Goal: Navigation & Orientation: Find specific page/section

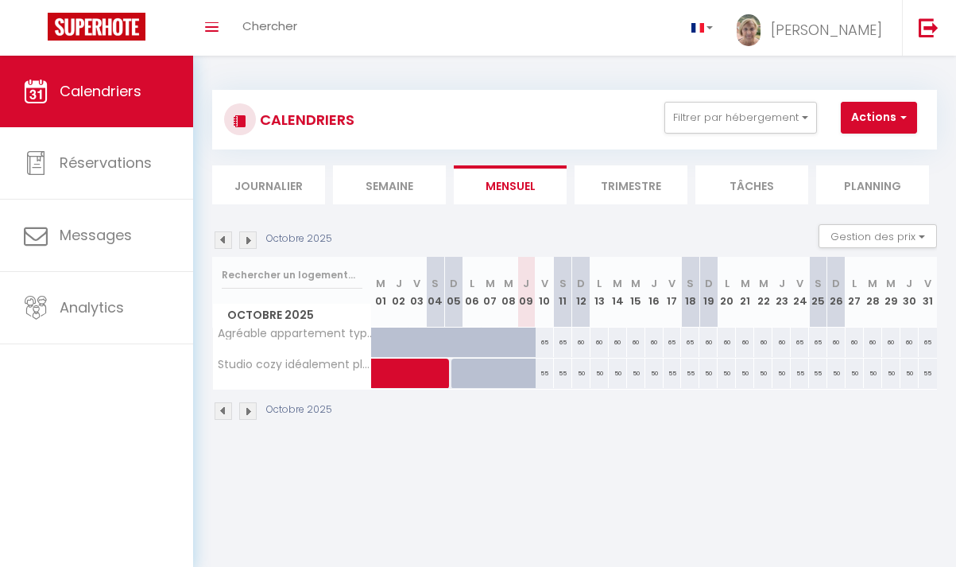
click at [245, 242] on img at bounding box center [247, 239] width 17 height 17
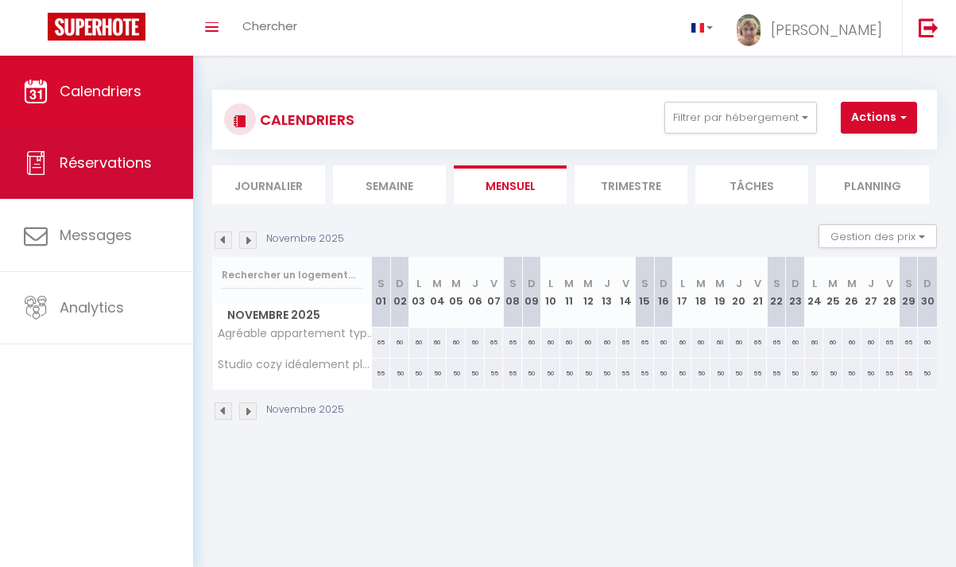
click at [158, 179] on link "Réservations" at bounding box center [96, 163] width 193 height 72
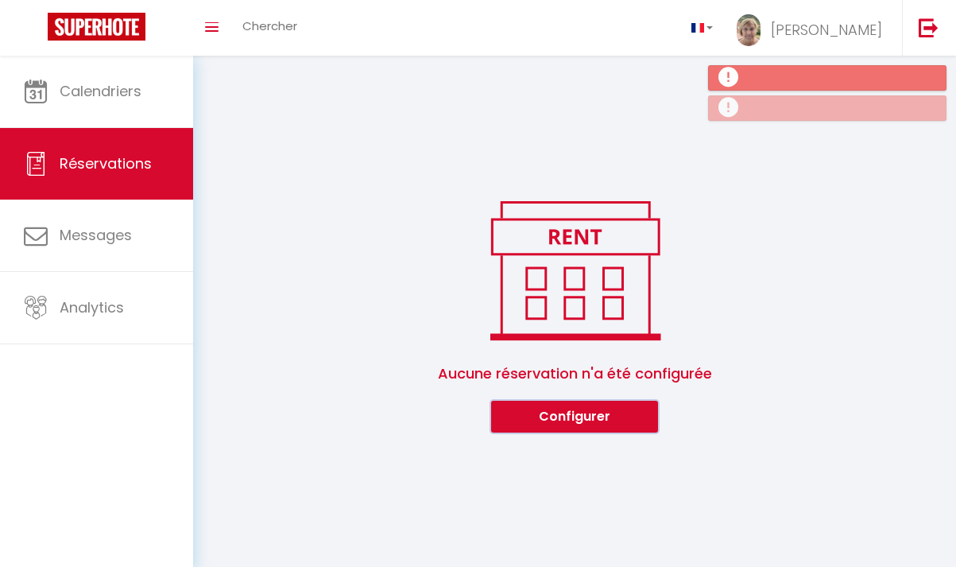
click at [594, 412] on button "Configurer" at bounding box center [574, 417] width 167 height 32
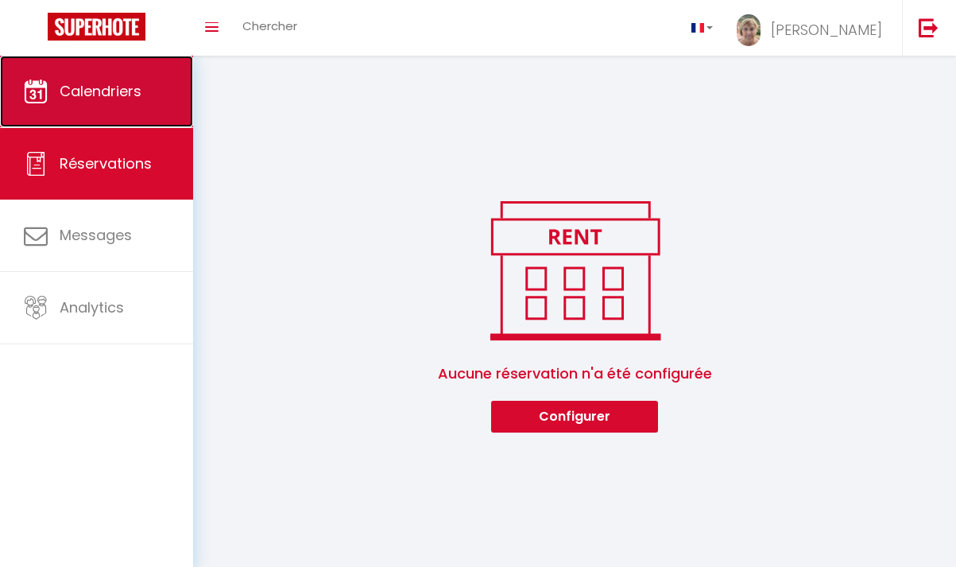
click at [171, 79] on link "Calendriers" at bounding box center [96, 92] width 193 height 72
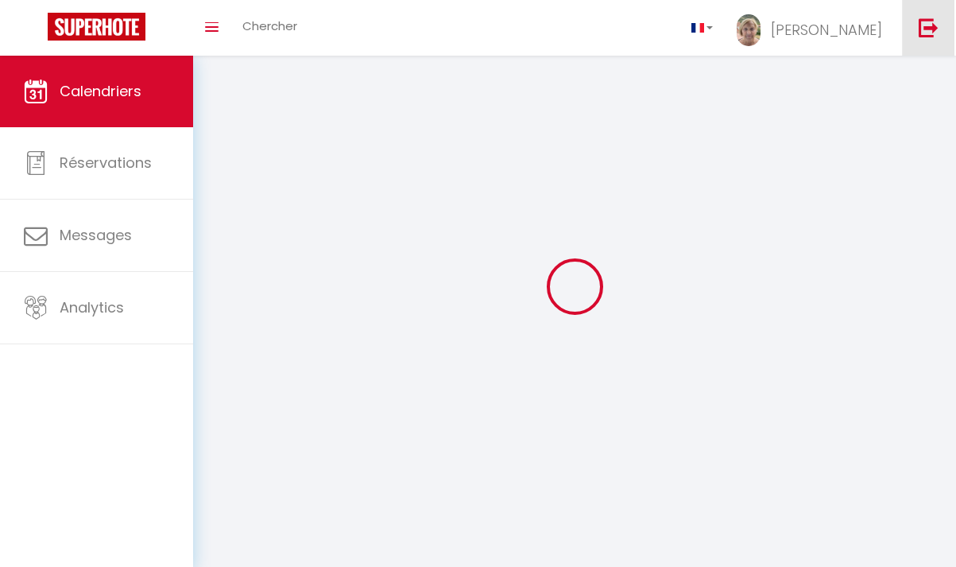
click at [932, 24] on img at bounding box center [929, 27] width 20 height 20
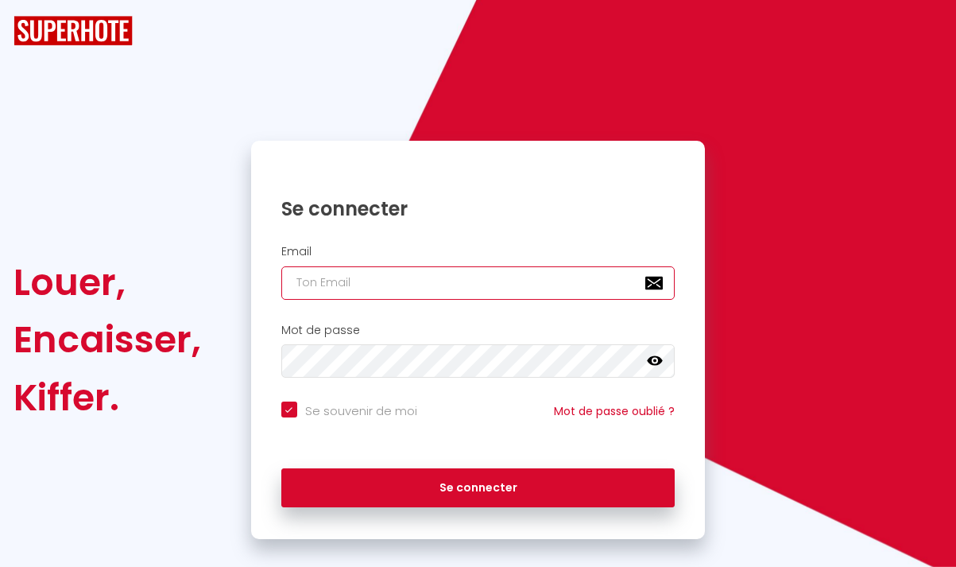
type input "[EMAIL_ADDRESS][DOMAIN_NAME]"
checkbox input "true"
